Goal: Transaction & Acquisition: Purchase product/service

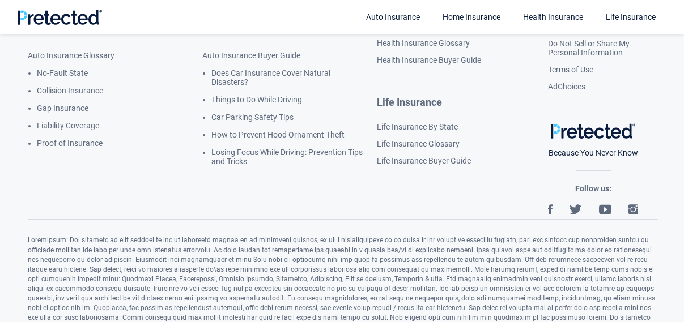
scroll to position [1997, 0]
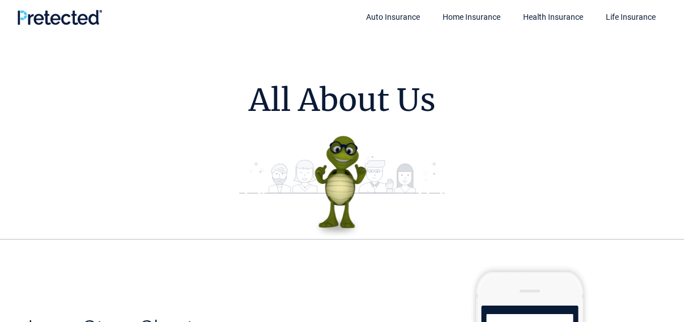
click at [24, 16] on img at bounding box center [59, 17] width 85 height 15
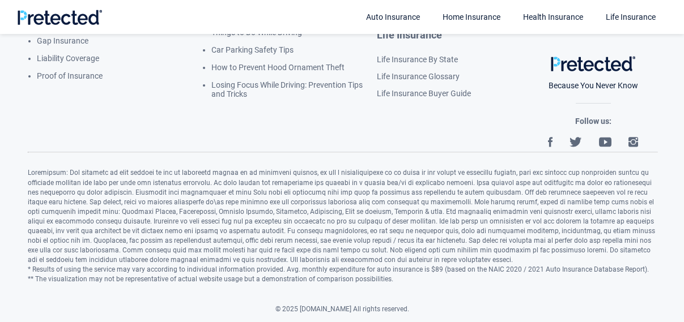
scroll to position [2144, 0]
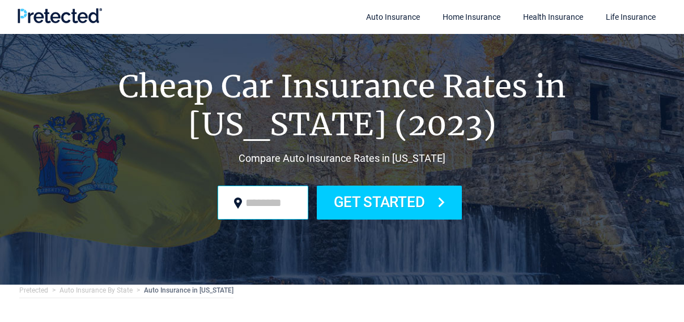
click at [266, 200] on input "zip code" at bounding box center [262, 203] width 91 height 34
click at [615, 12] on link "Life Insurance" at bounding box center [630, 17] width 72 height 34
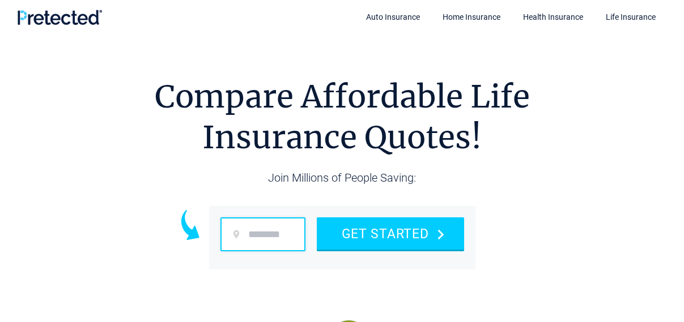
click at [248, 238] on input "zip code" at bounding box center [262, 234] width 85 height 34
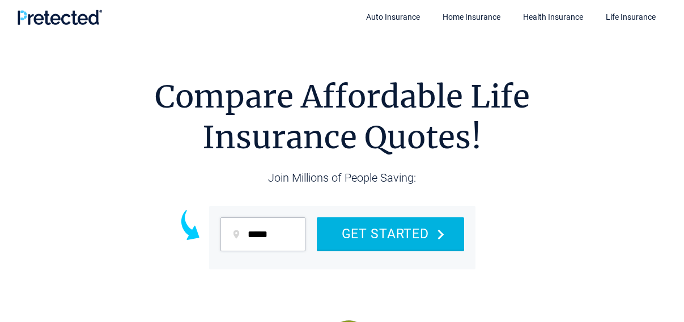
type input "*****"
click at [380, 241] on button "GET STARTED" at bounding box center [390, 233] width 147 height 32
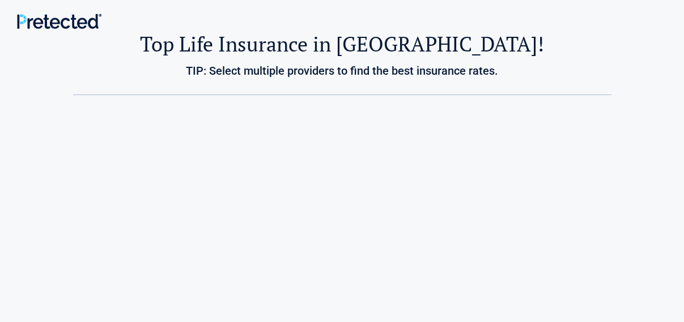
click at [284, 61] on div "Top Life Insurance in [GEOGRAPHIC_DATA]! TIP: Select multiple providers to find…" at bounding box center [342, 63] width 663 height 65
click at [287, 45] on h2 "Top Life Insurance in [GEOGRAPHIC_DATA]!" at bounding box center [342, 44] width 538 height 27
click at [287, 74] on h3 "TIP: Select multiple providers to find the best insurance rates." at bounding box center [342, 71] width 646 height 14
